Goal: Check status: Check status

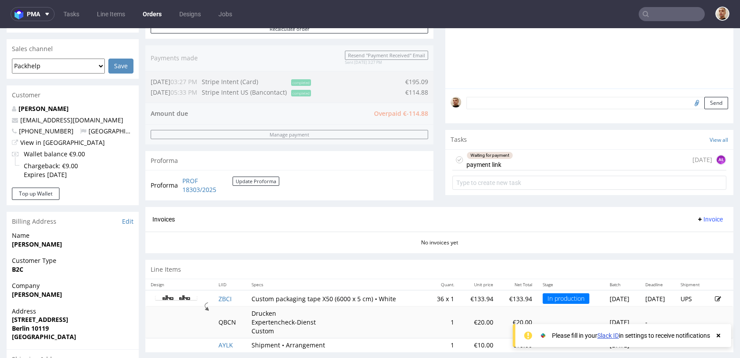
scroll to position [215, 0]
click at [128, 222] on link "Edit" at bounding box center [127, 221] width 11 height 9
click at [670, 14] on input "text" at bounding box center [672, 14] width 66 height 14
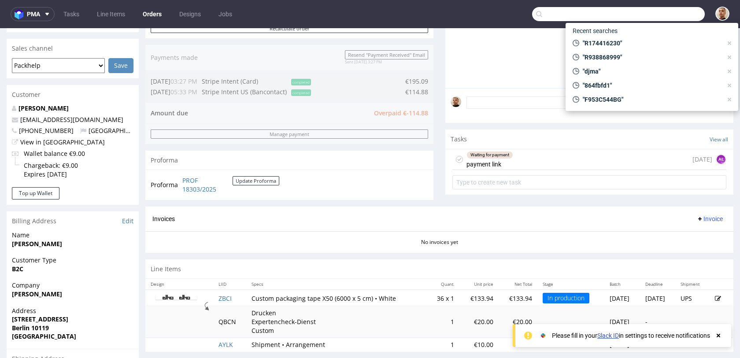
paste input "R174416230"
type input "R174416230"
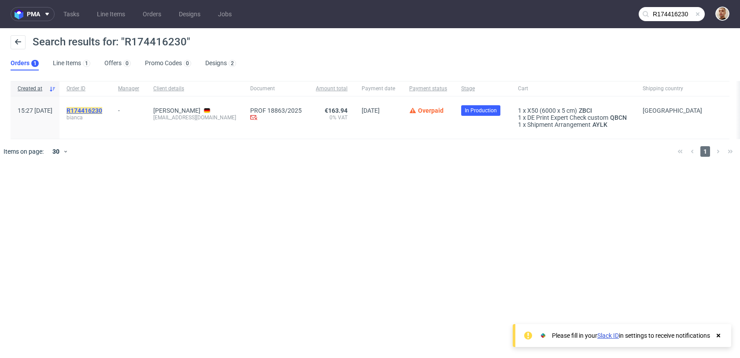
click at [102, 108] on mark "R174416230" at bounding box center [85, 110] width 36 height 7
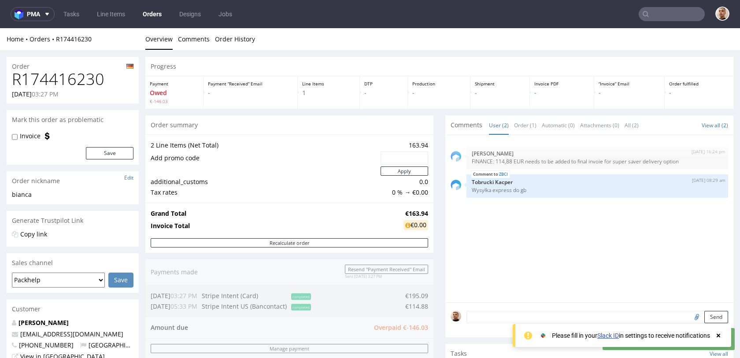
scroll to position [368, 0]
